Goal: Task Accomplishment & Management: Use online tool/utility

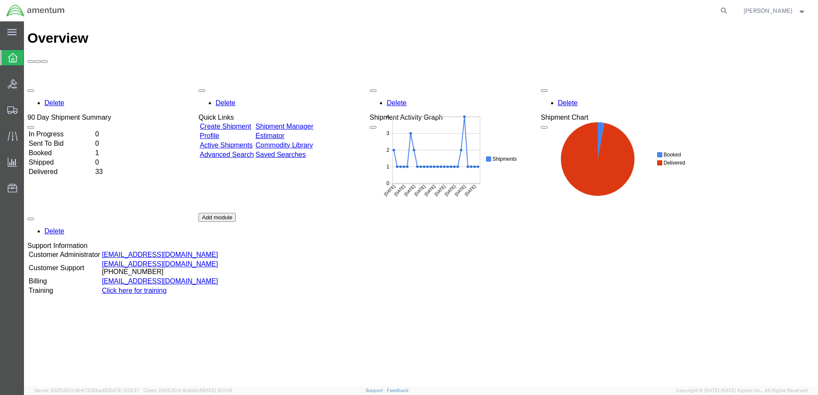
click at [307, 123] on link "Shipment Manager" at bounding box center [284, 126] width 58 height 7
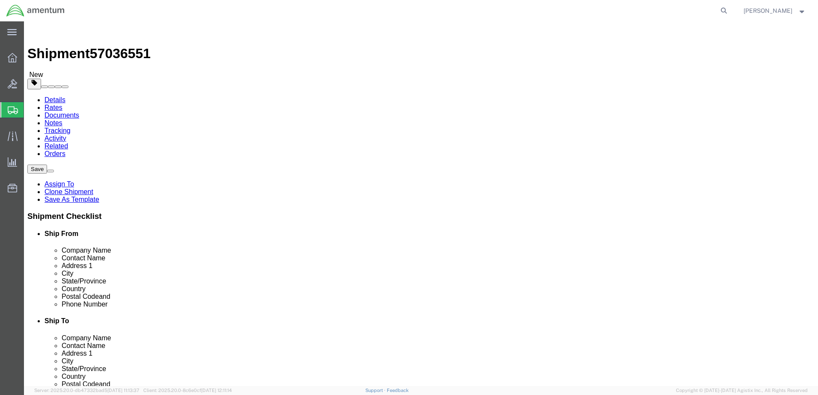
select select "42700"
select select
click button "Rate Shipment"
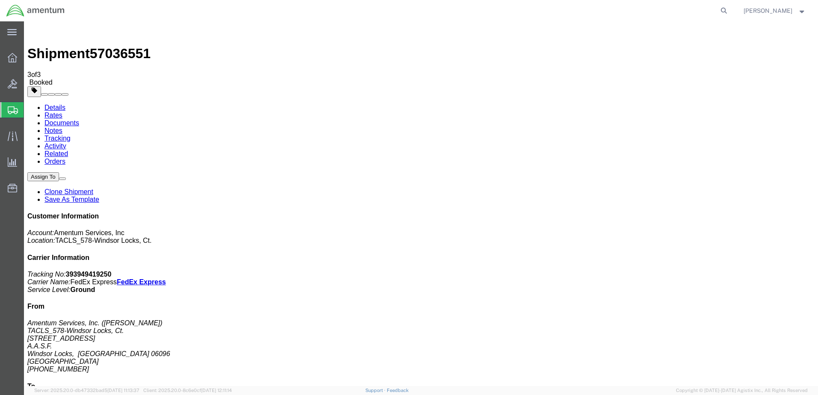
drag, startPoint x: 357, startPoint y: 150, endPoint x: 391, endPoint y: 165, distance: 37.0
